Goal: Transaction & Acquisition: Subscribe to service/newsletter

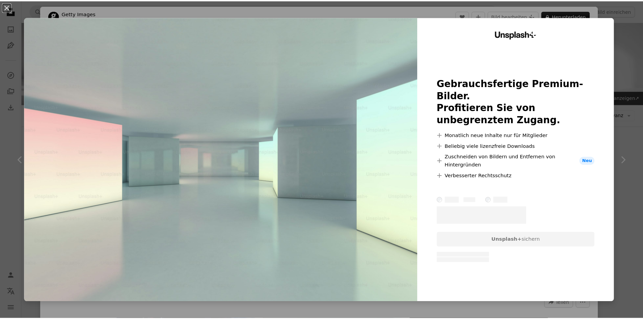
scroll to position [202, 0]
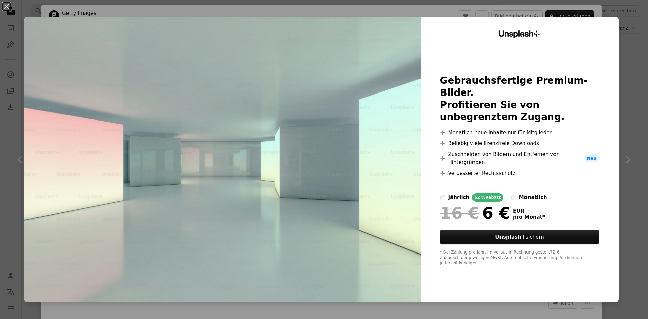
click at [511, 194] on label "monatlich" at bounding box center [529, 197] width 36 height 8
click at [629, 17] on div "An X shape Unsplash+ Gebrauchsfertige Premium-Bilder. Profitieren Sie von unbeg…" at bounding box center [324, 159] width 648 height 319
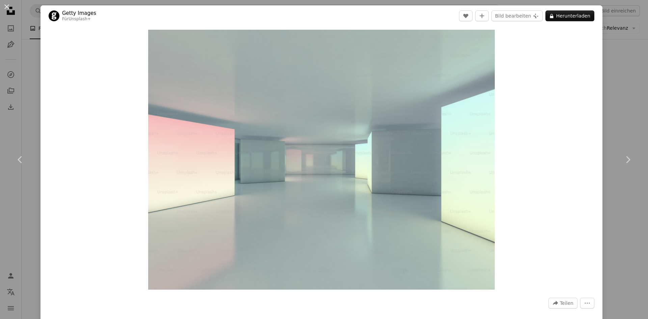
click at [616, 79] on div "An X shape Chevron left Chevron right Getty Images Für Unsplash+ A heart A plus…" at bounding box center [324, 159] width 648 height 319
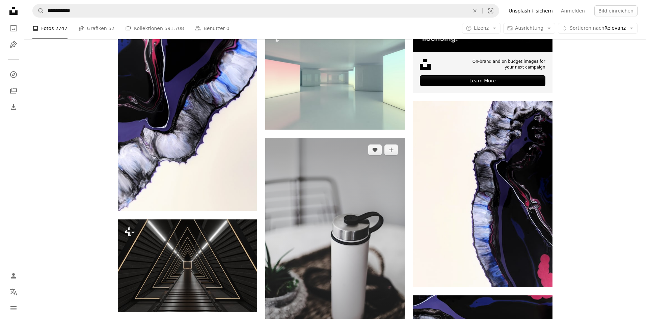
scroll to position [135, 0]
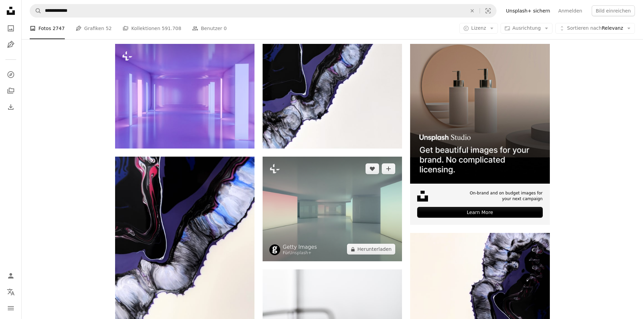
click at [338, 188] on img at bounding box center [331, 209] width 139 height 105
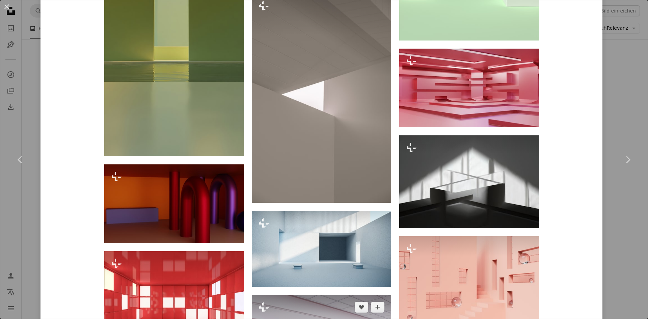
scroll to position [1472, 0]
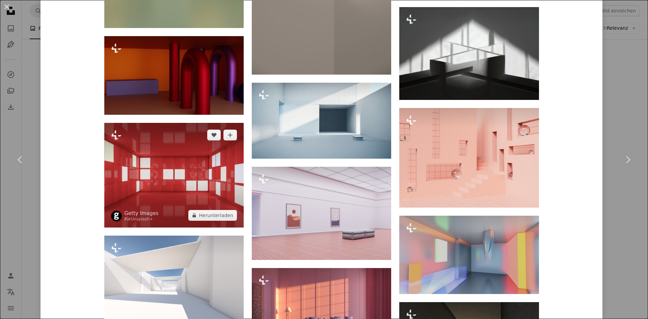
click at [200, 192] on img at bounding box center [173, 175] width 139 height 105
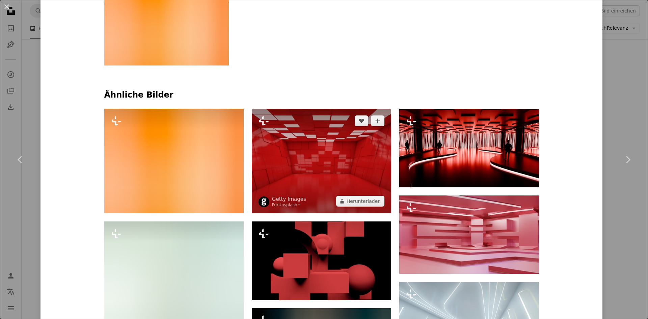
scroll to position [439, 0]
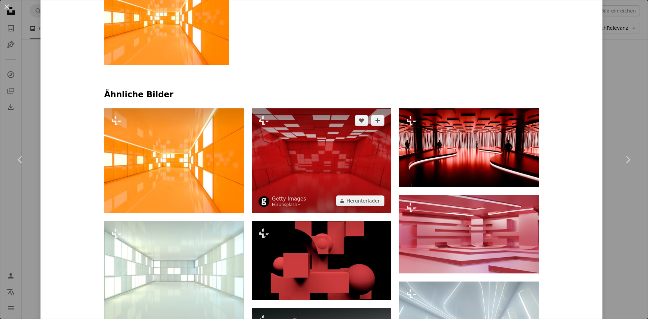
click at [330, 174] on img at bounding box center [321, 160] width 139 height 105
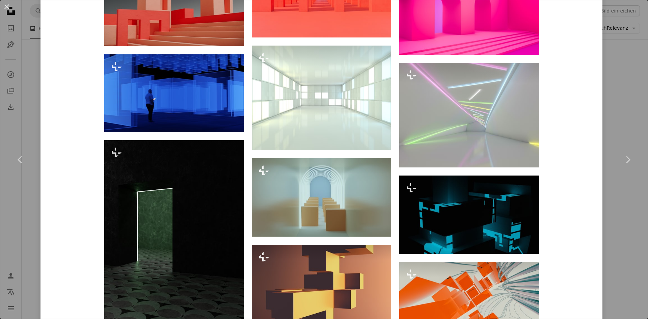
scroll to position [877, 0]
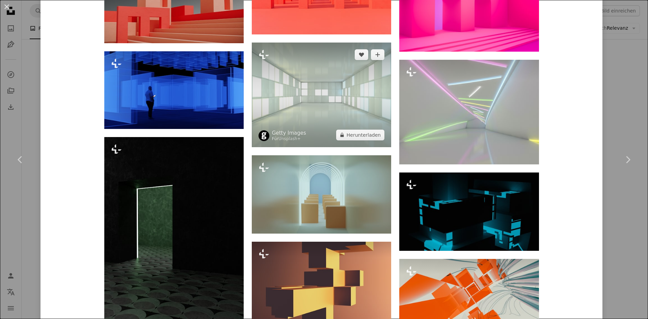
click at [327, 111] on img at bounding box center [321, 95] width 139 height 105
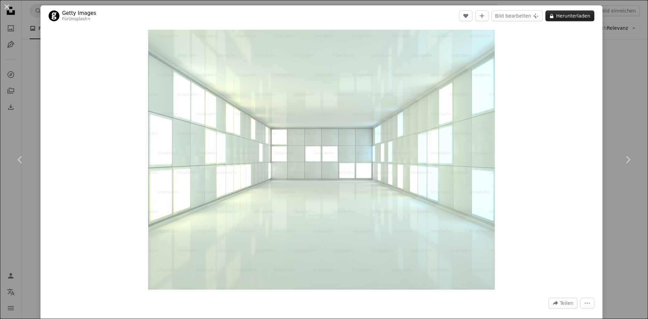
click at [554, 17] on button "A lock Herunterladen" at bounding box center [569, 15] width 49 height 11
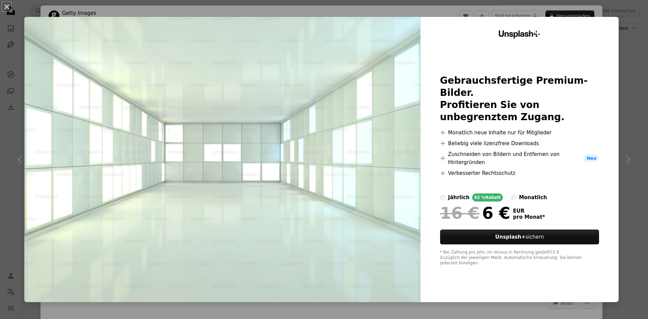
click at [511, 193] on label "monatlich" at bounding box center [529, 197] width 36 height 8
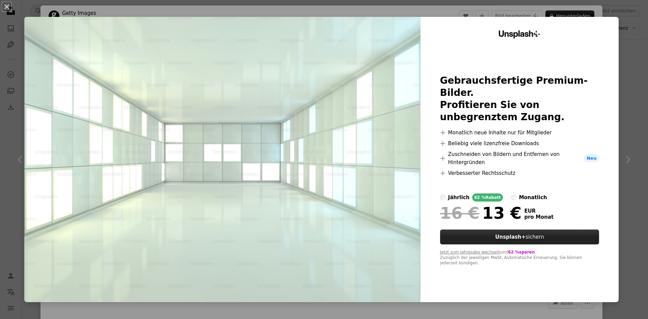
click at [513, 234] on strong "Unsplash+" at bounding box center [510, 237] width 30 height 6
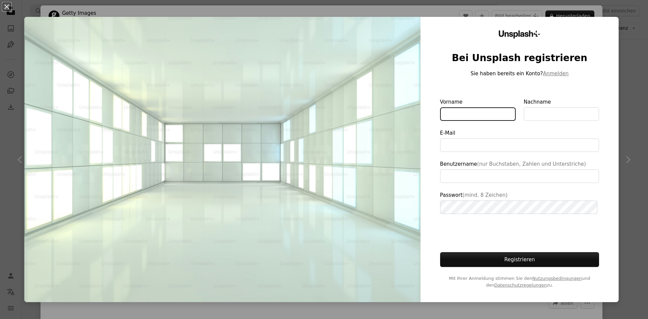
click at [479, 115] on input "Vorname" at bounding box center [478, 113] width 76 height 13
type input "*****"
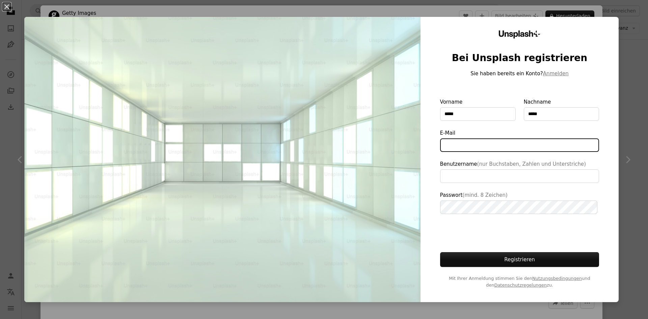
type input "**********"
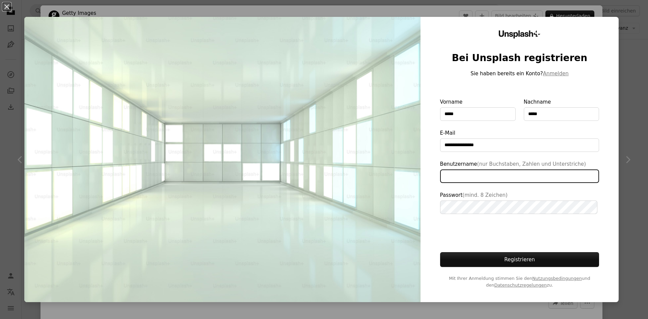
click at [485, 170] on input "Benutzername (nur Buchstaben, Zahlen und Unterstriche)" at bounding box center [519, 175] width 159 height 13
type input "**********"
drag, startPoint x: 459, startPoint y: 196, endPoint x: 459, endPoint y: 199, distance: 3.8
click at [462, 198] on span "(mind. 8 Zeichen)" at bounding box center [484, 195] width 45 height 6
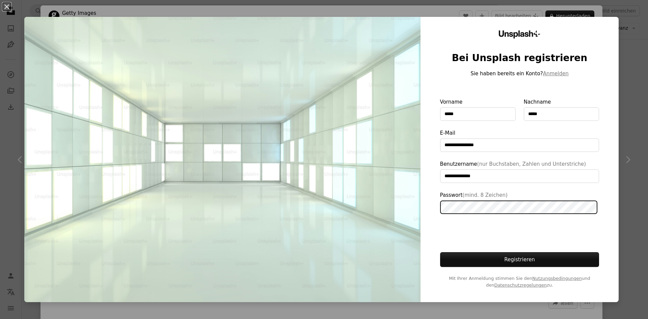
click at [440, 252] on button "Registrieren" at bounding box center [519, 259] width 159 height 15
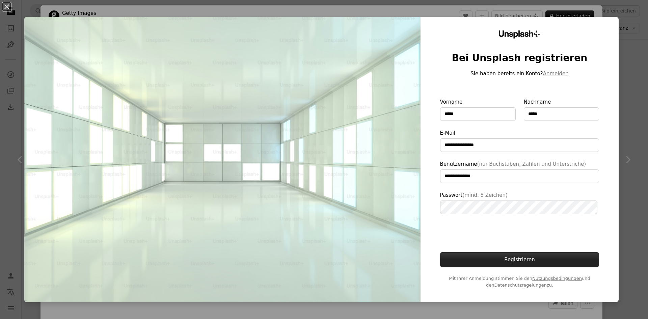
click at [470, 254] on button "Registrieren" at bounding box center [519, 259] width 159 height 15
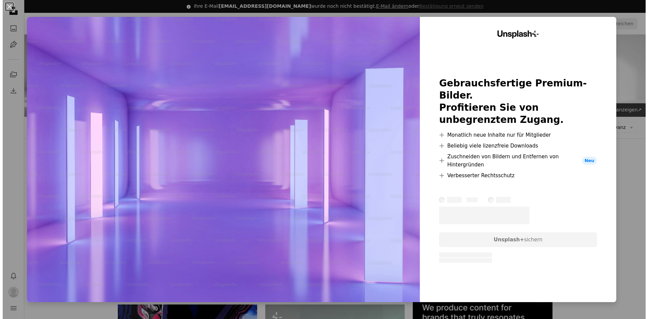
scroll to position [67, 0]
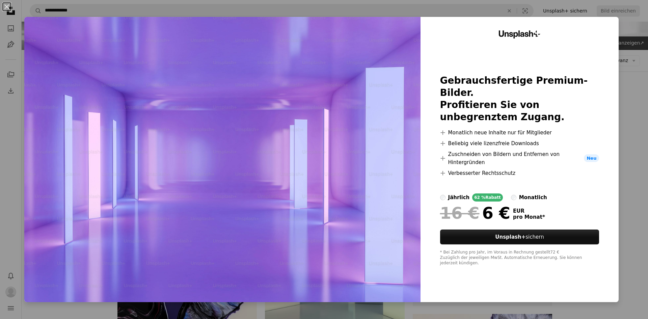
click at [515, 201] on div at bounding box center [519, 202] width 159 height 3
click at [519, 195] on div "monatlich" at bounding box center [533, 197] width 28 height 8
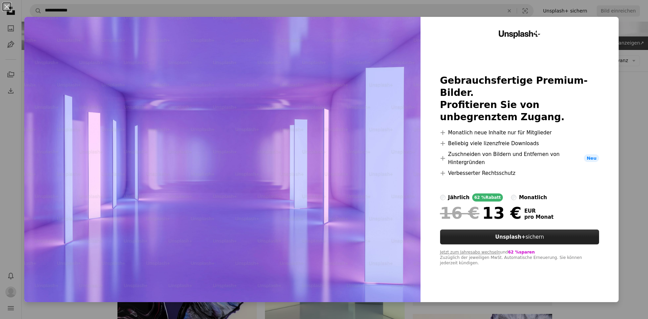
click at [524, 229] on link "Unsplash+ sichern" at bounding box center [519, 236] width 159 height 15
